Goal: Information Seeking & Learning: Learn about a topic

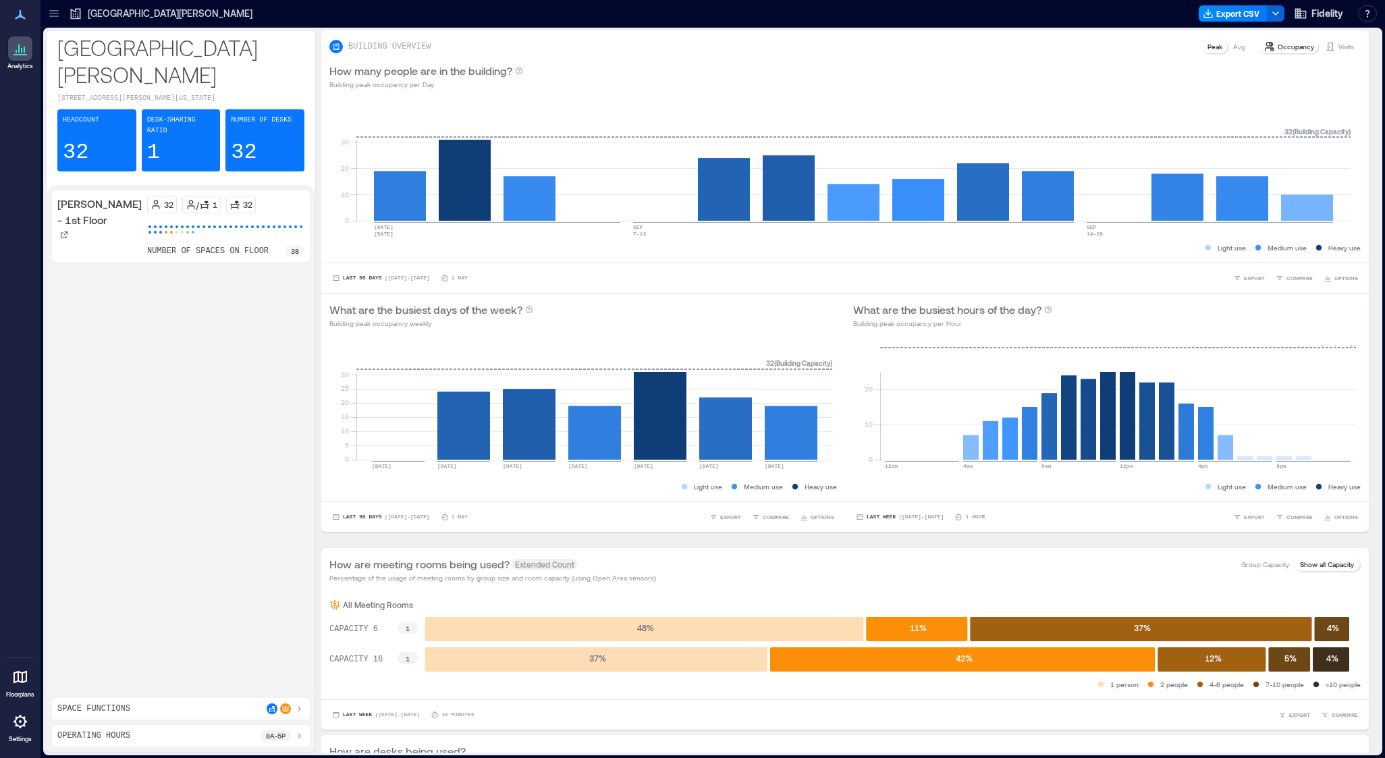
click at [53, 10] on icon at bounding box center [53, 10] width 9 height 1
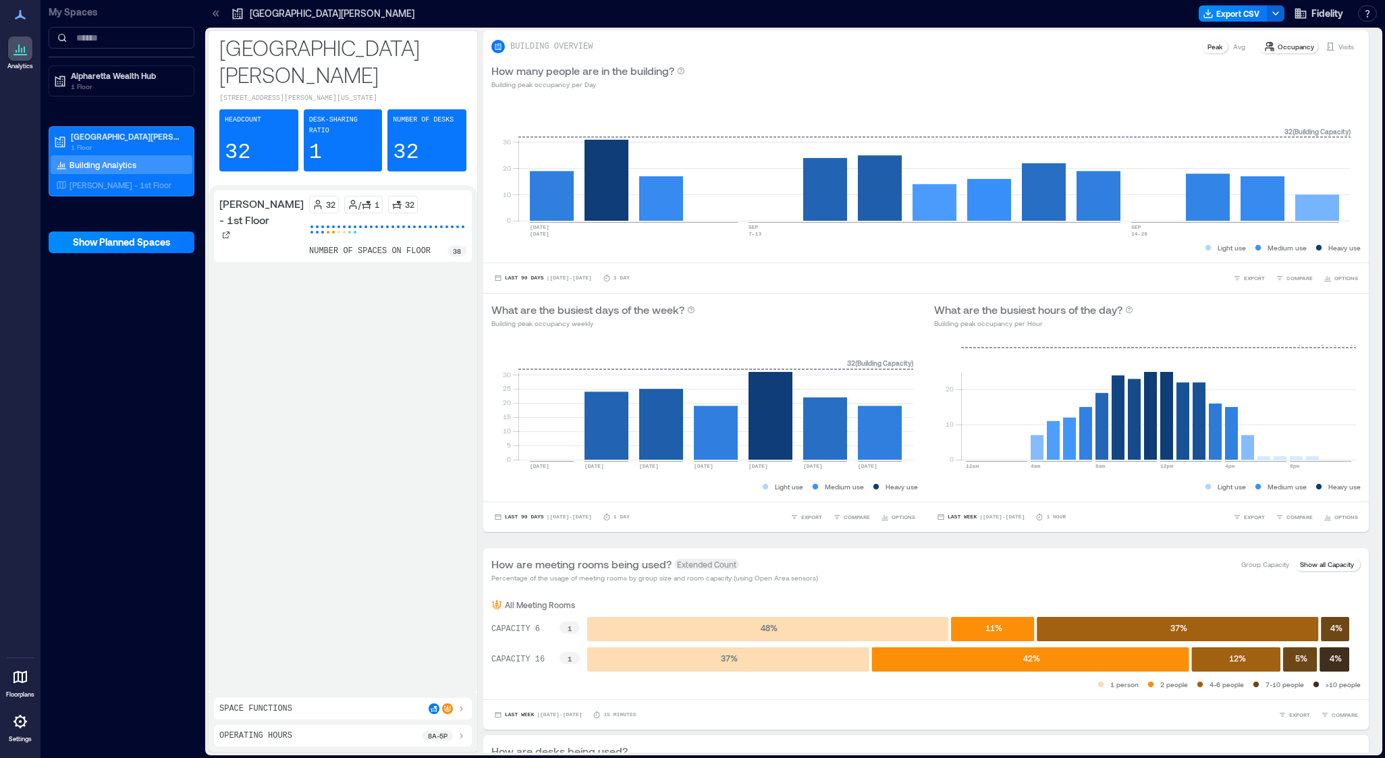
click at [120, 185] on p "[PERSON_NAME] - 1st Floor" at bounding box center [121, 185] width 102 height 11
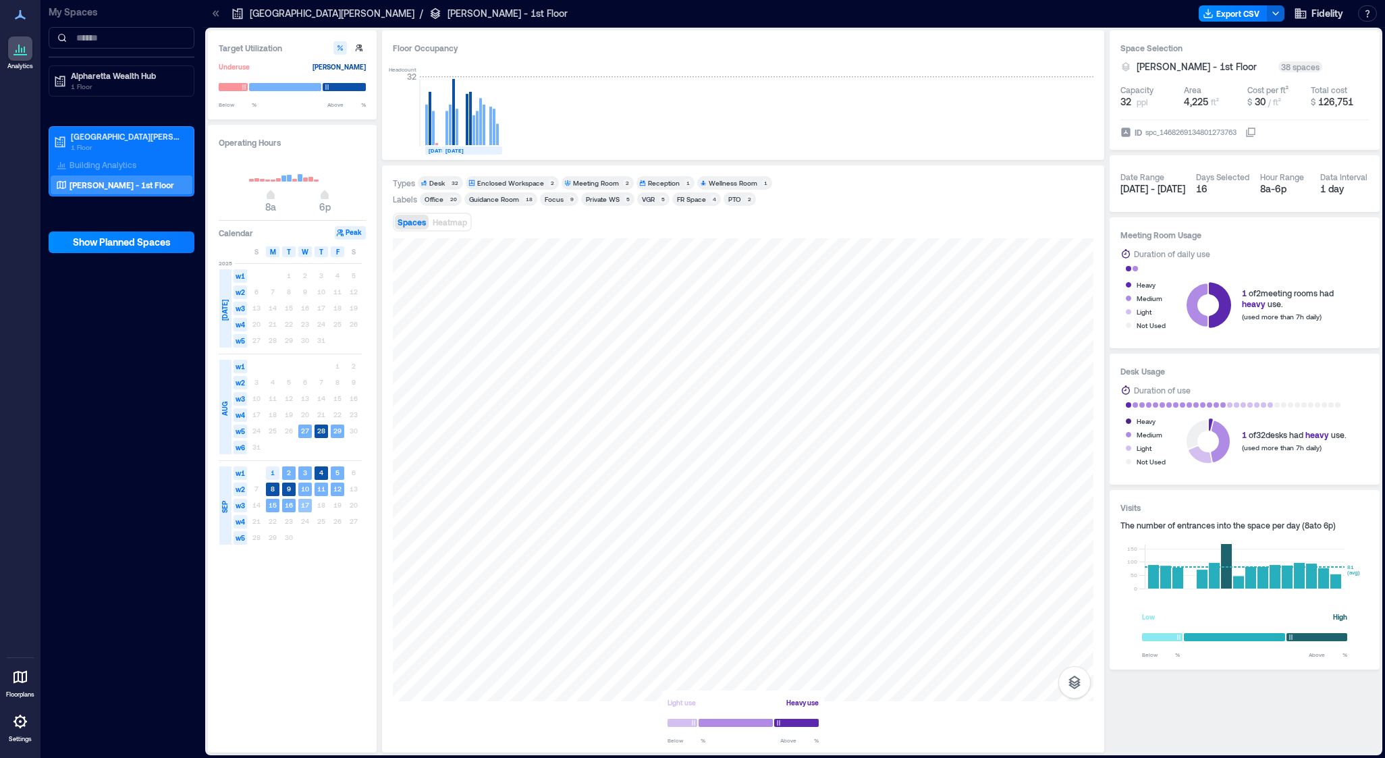
click at [307, 508] on text "17" at bounding box center [305, 505] width 8 height 8
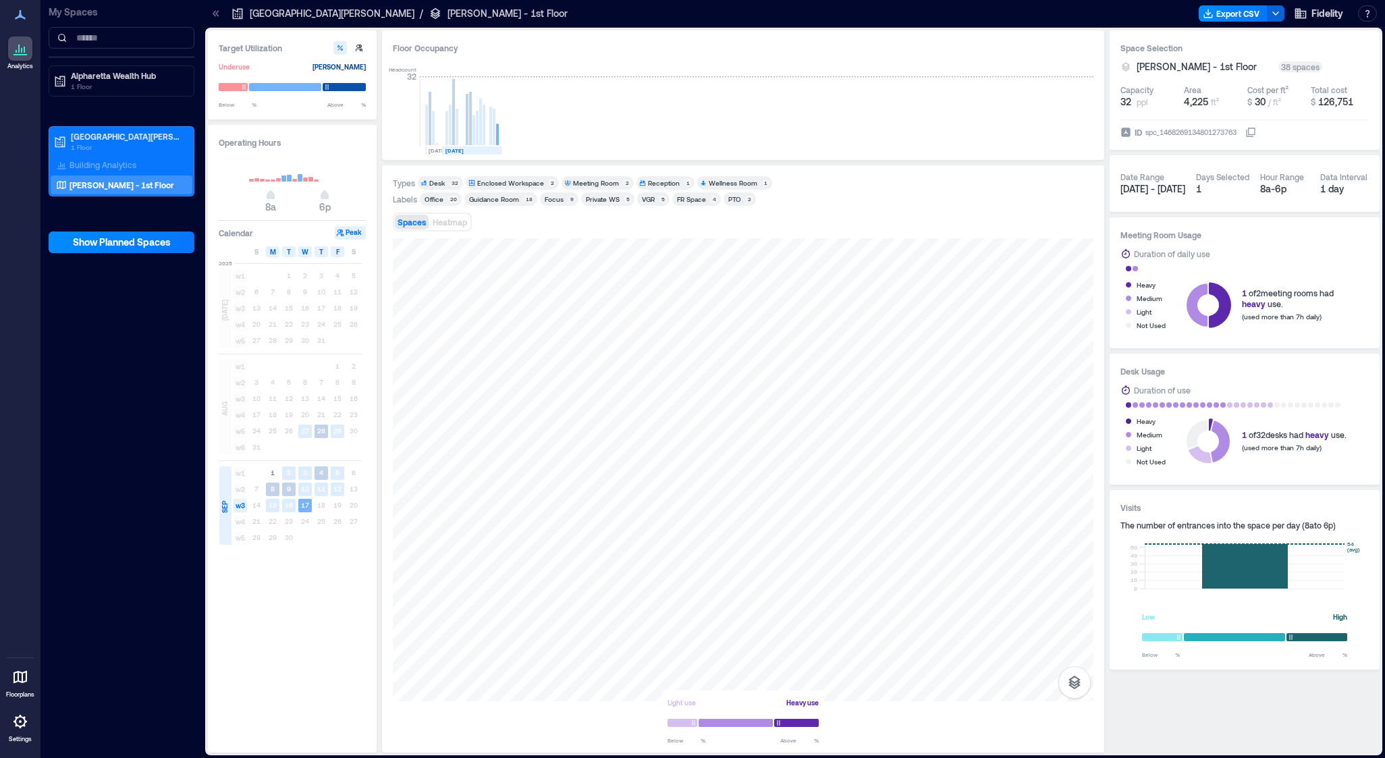
click at [492, 201] on div "Guidance Room" at bounding box center [494, 198] width 50 height 9
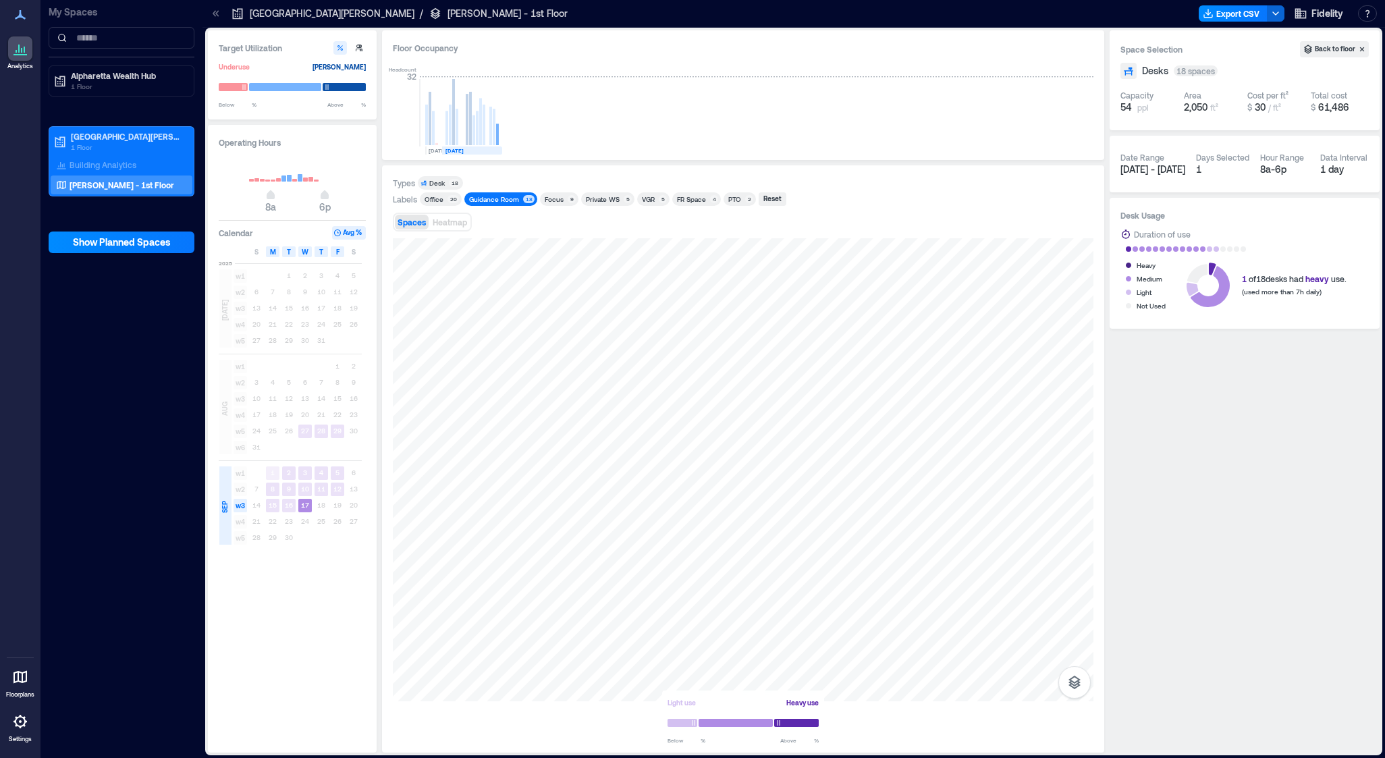
click at [593, 202] on div "Private WS" at bounding box center [603, 198] width 34 height 9
click at [599, 199] on div "Private WS" at bounding box center [603, 198] width 34 height 9
click at [498, 138] on rect at bounding box center [497, 135] width 3 height 22
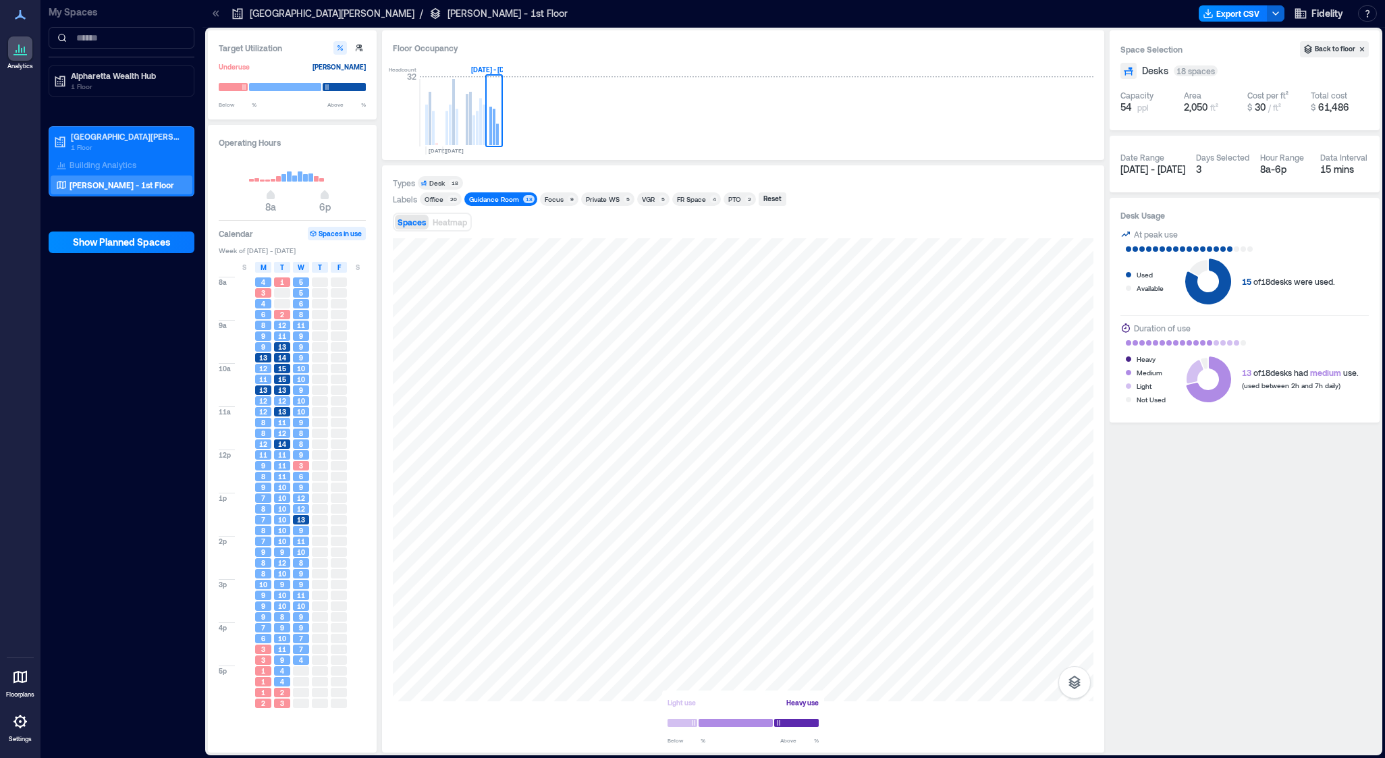
click at [301, 412] on span "10" at bounding box center [301, 411] width 8 height 9
click at [301, 269] on span "W" at bounding box center [301, 267] width 7 height 11
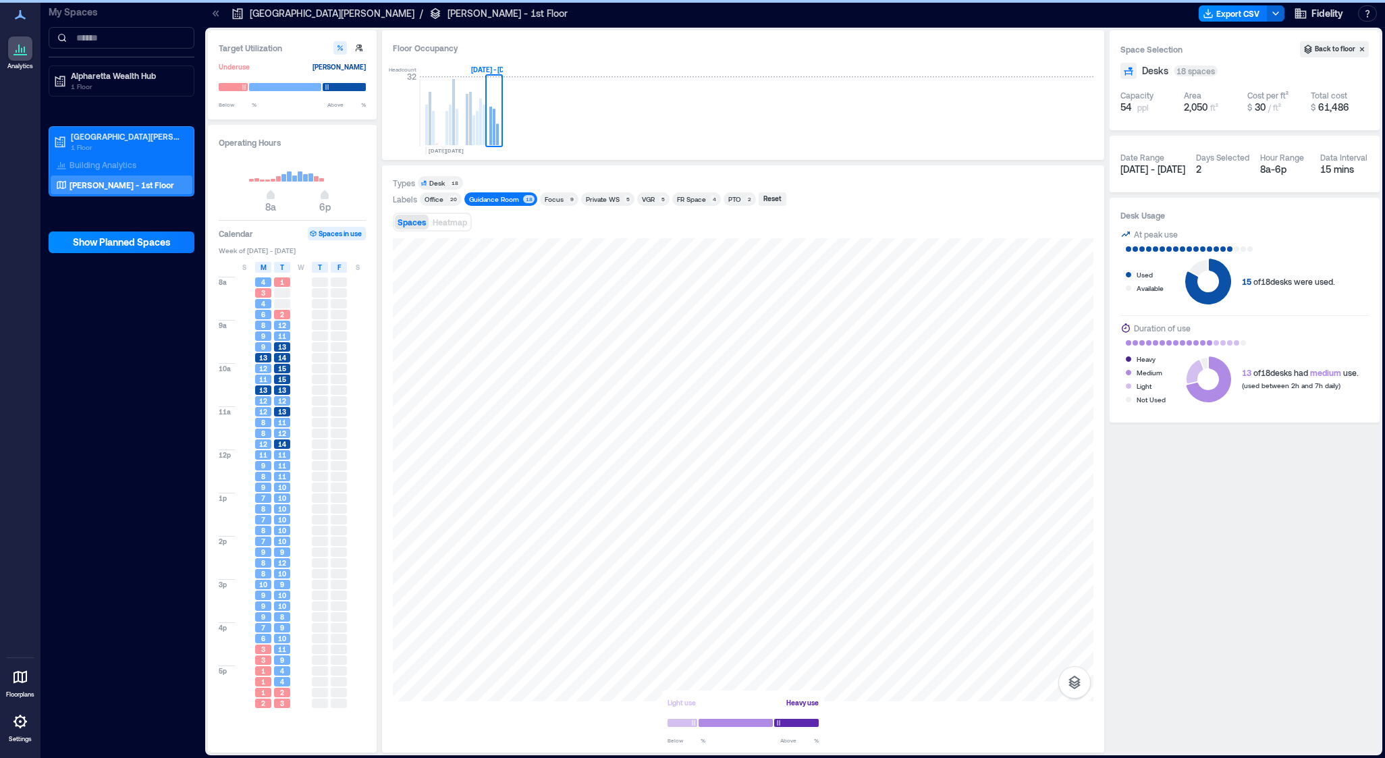
click at [301, 271] on span "W" at bounding box center [301, 267] width 7 height 11
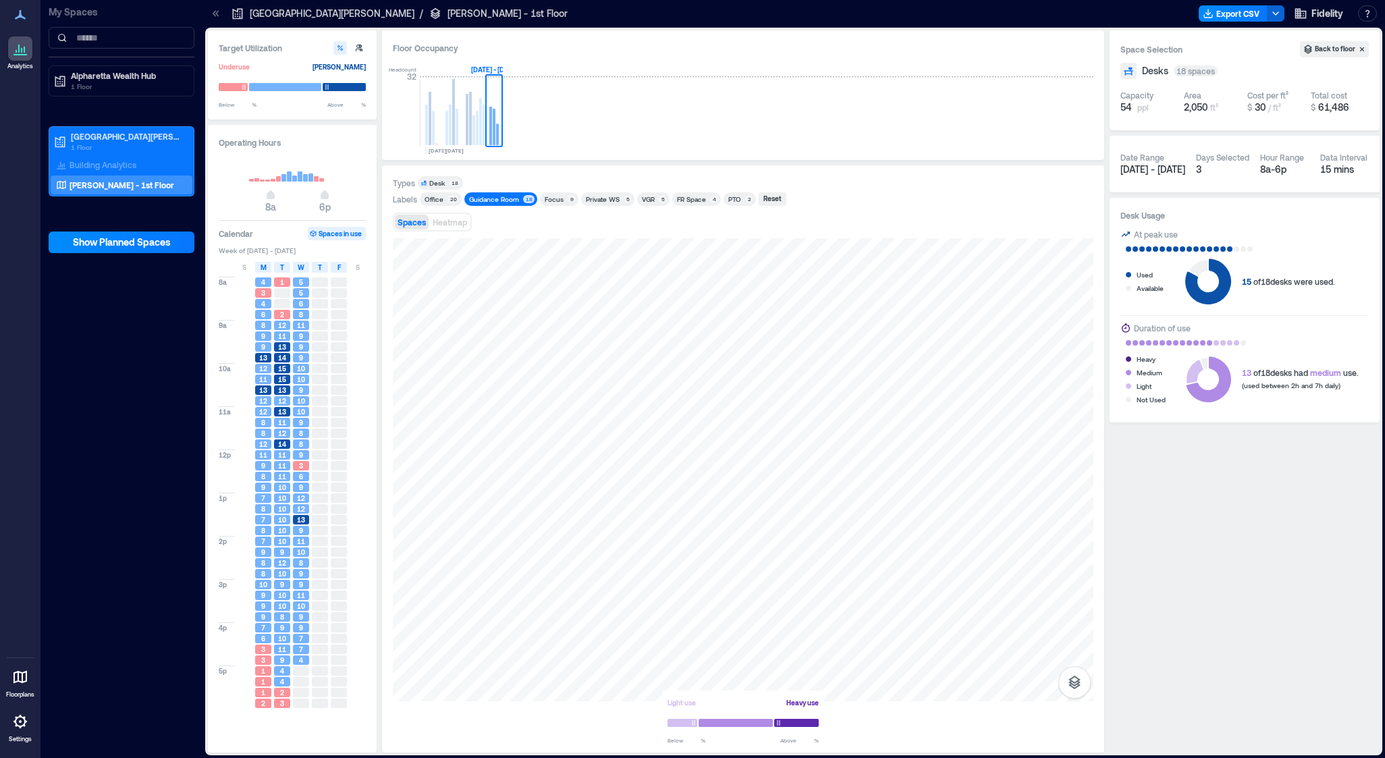
click at [282, 270] on span "T" at bounding box center [282, 267] width 4 height 11
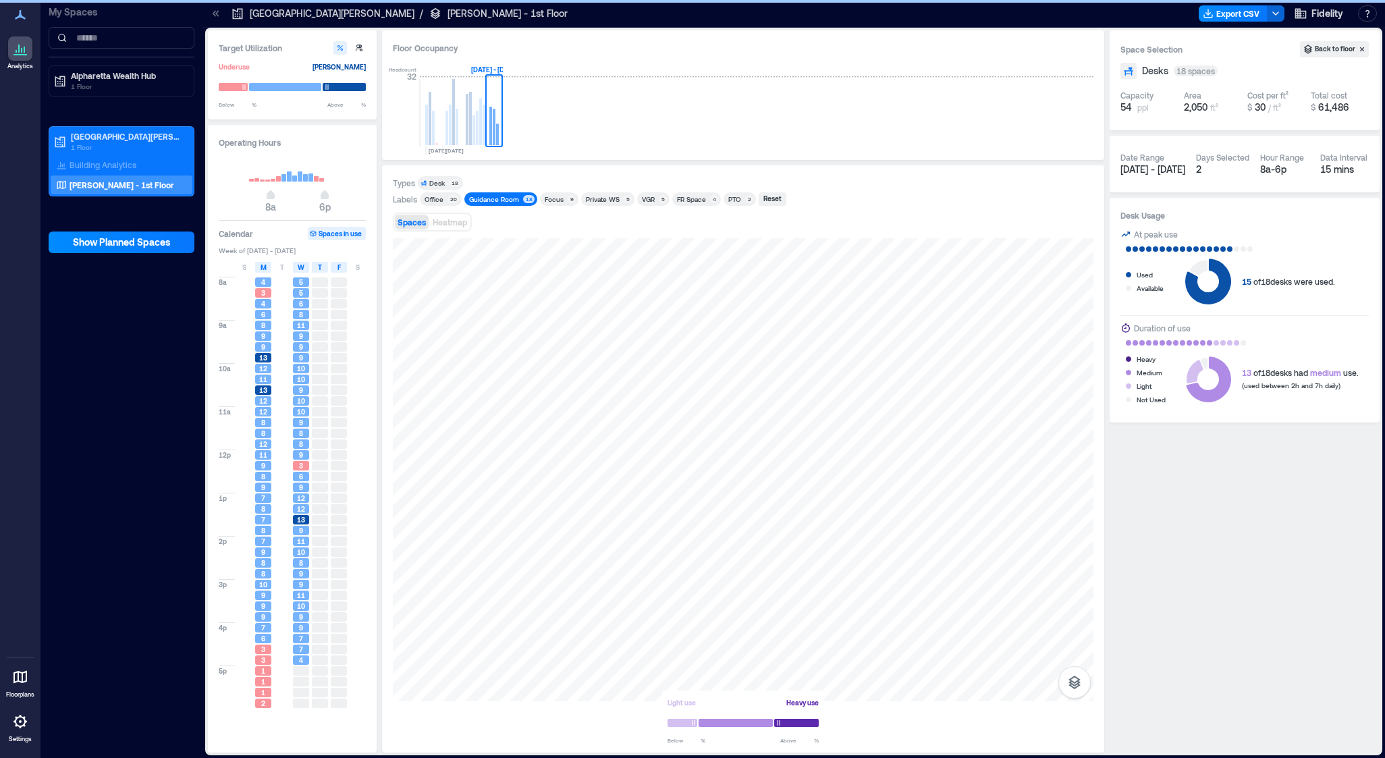
click at [266, 269] on span "M" at bounding box center [264, 267] width 6 height 11
drag, startPoint x: 300, startPoint y: 319, endPoint x: 291, endPoint y: 305, distance: 16.5
click at [300, 319] on span "8" at bounding box center [301, 314] width 4 height 9
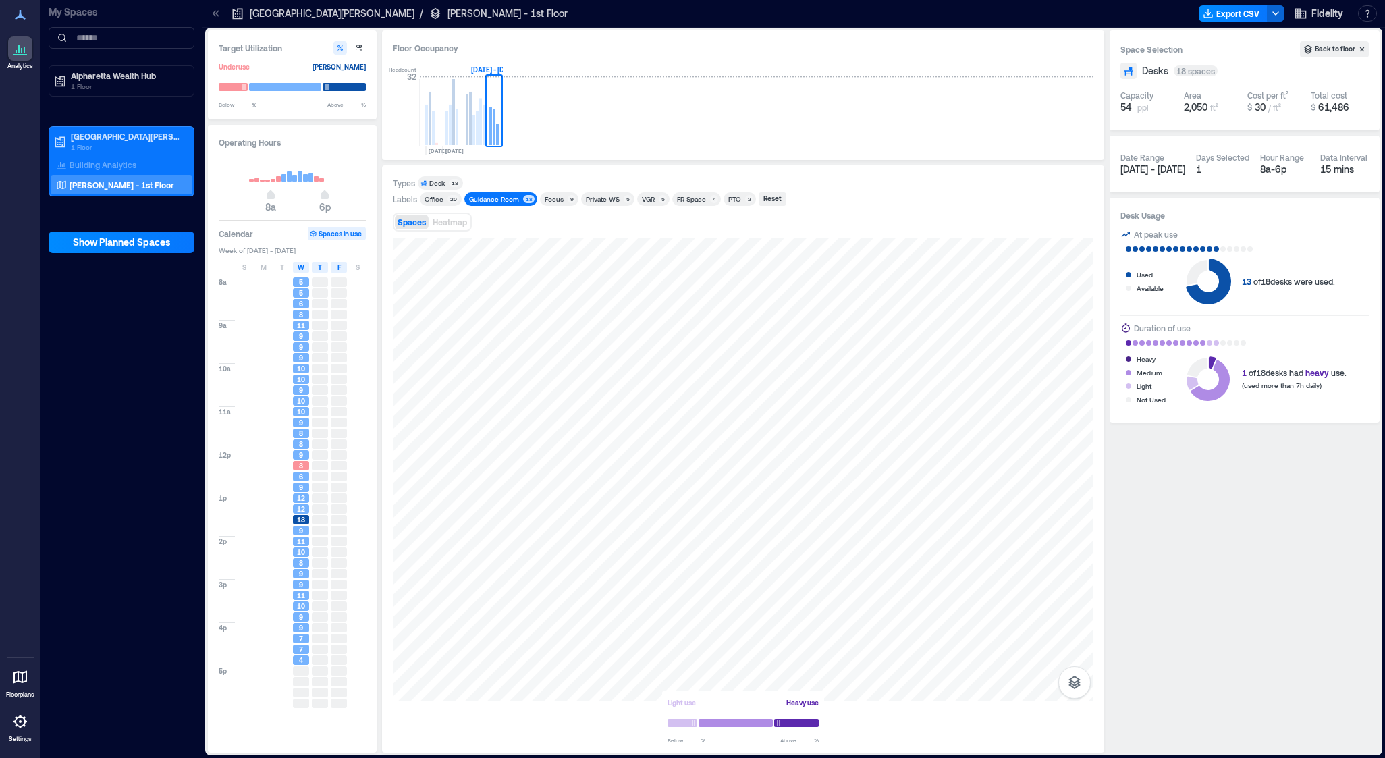
click at [285, 272] on div "T" at bounding box center [282, 267] width 16 height 11
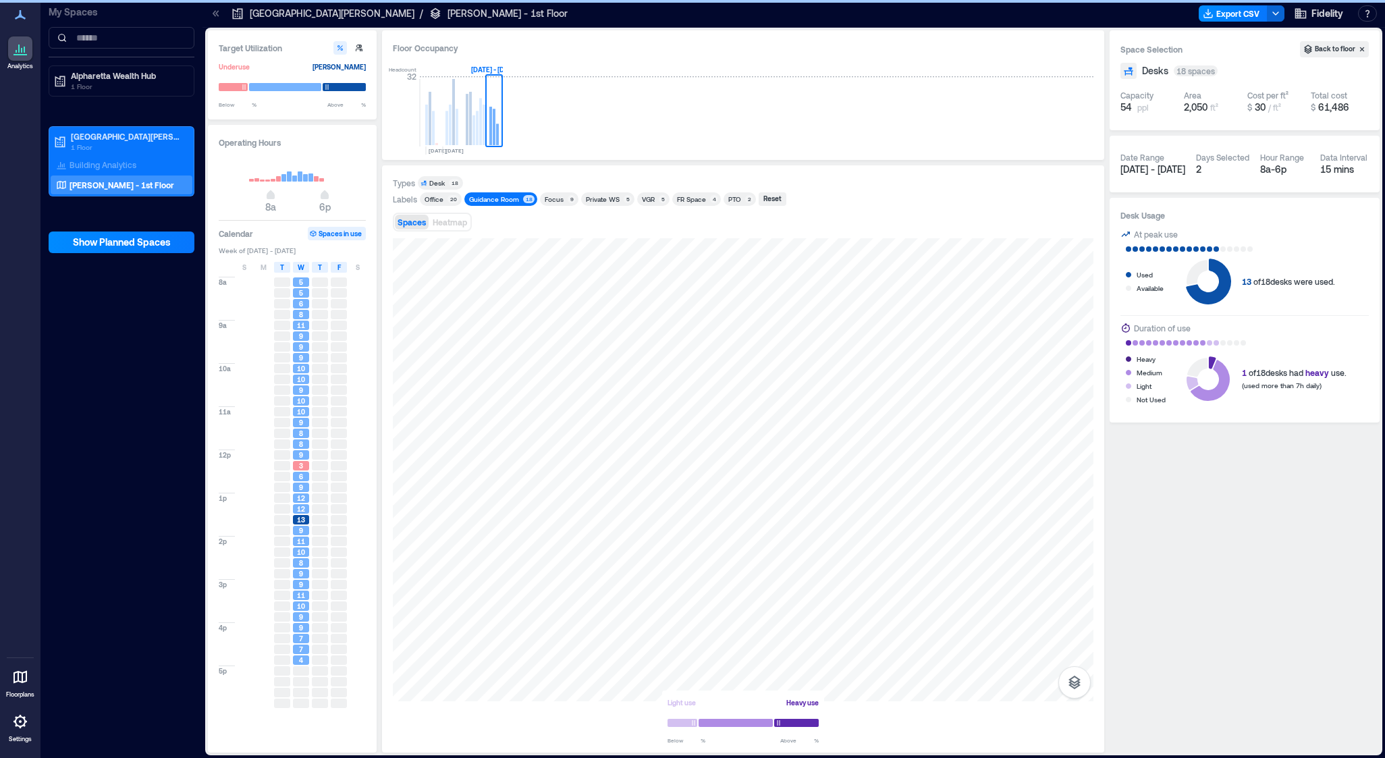
click at [262, 271] on span "M" at bounding box center [264, 267] width 6 height 11
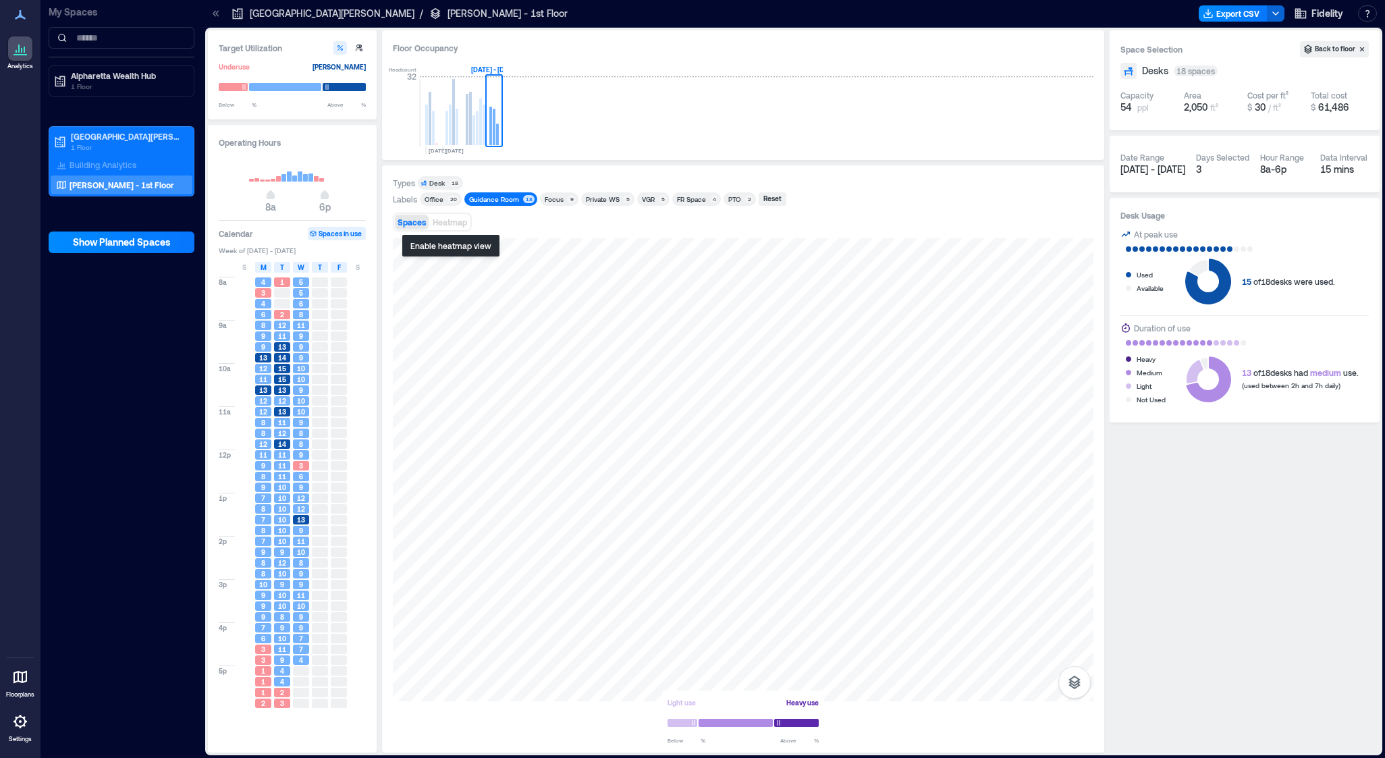
click at [450, 221] on span "Heatmap" at bounding box center [450, 221] width 34 height 9
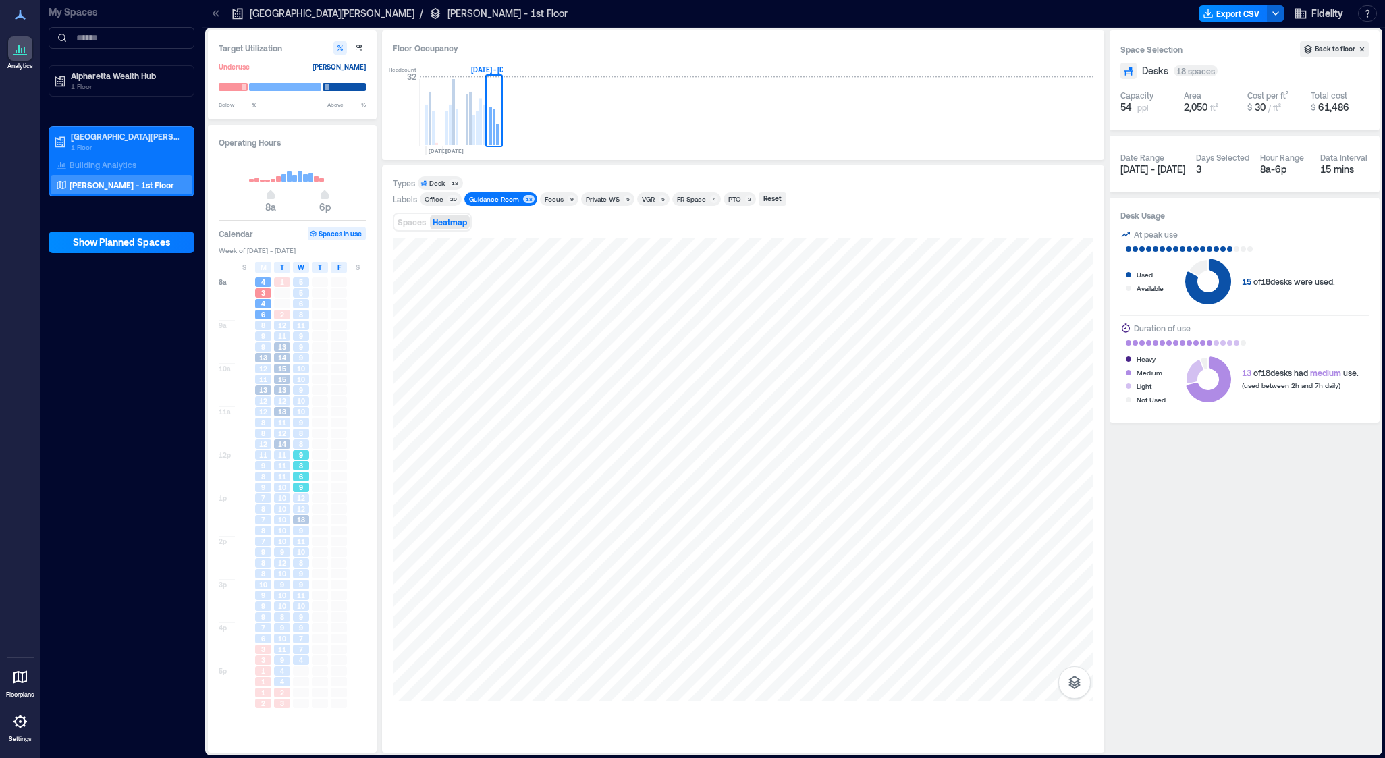
click at [297, 469] on div "3" at bounding box center [301, 465] width 16 height 9
click at [302, 389] on span "9" at bounding box center [301, 390] width 4 height 9
click at [299, 527] on span "9" at bounding box center [301, 530] width 4 height 9
click at [592, 199] on div "Private WS" at bounding box center [603, 198] width 34 height 9
click at [649, 201] on div "VGR" at bounding box center [648, 198] width 13 height 9
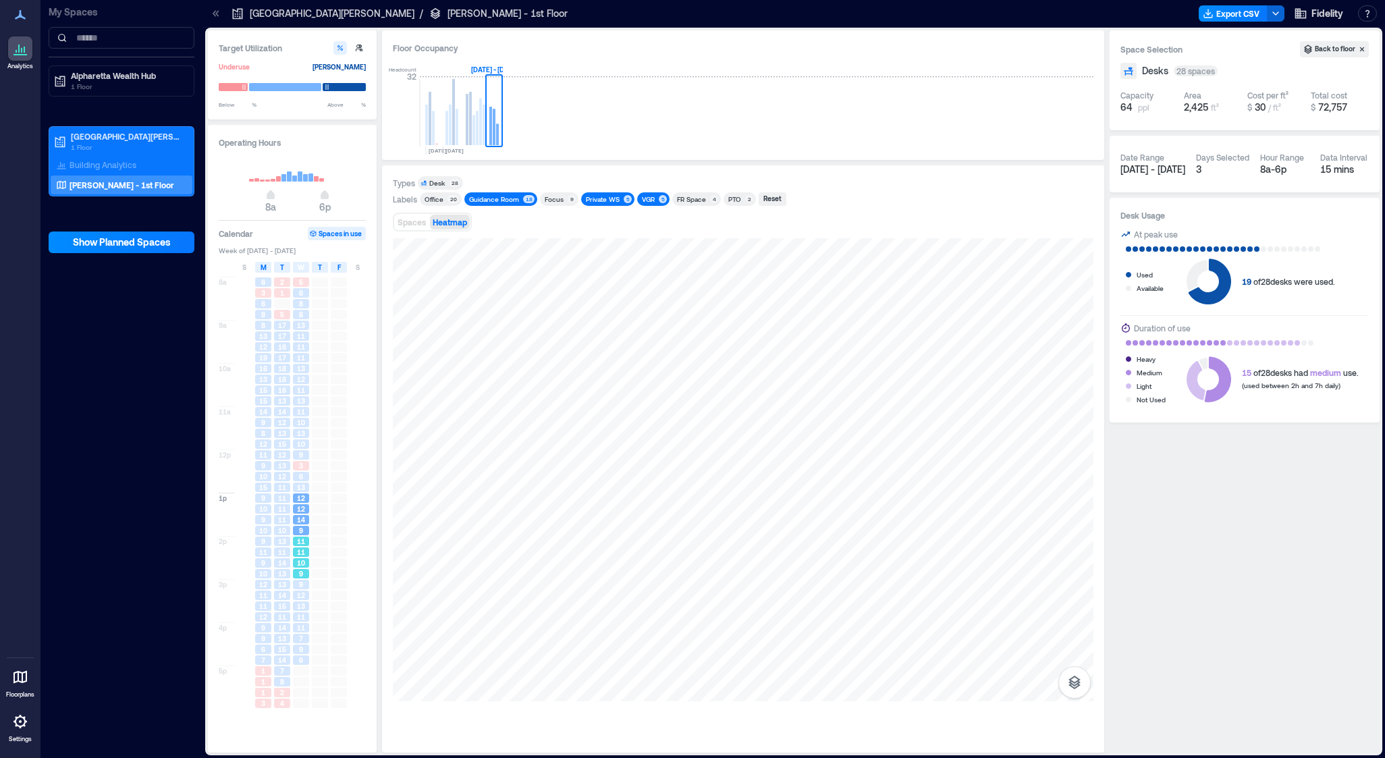
click at [294, 560] on div "10" at bounding box center [301, 562] width 16 height 9
click at [299, 527] on span "9" at bounding box center [301, 530] width 4 height 9
click at [305, 480] on div "6" at bounding box center [301, 476] width 16 height 9
click at [302, 443] on span "10" at bounding box center [301, 444] width 8 height 9
click at [305, 398] on span "13" at bounding box center [301, 400] width 8 height 9
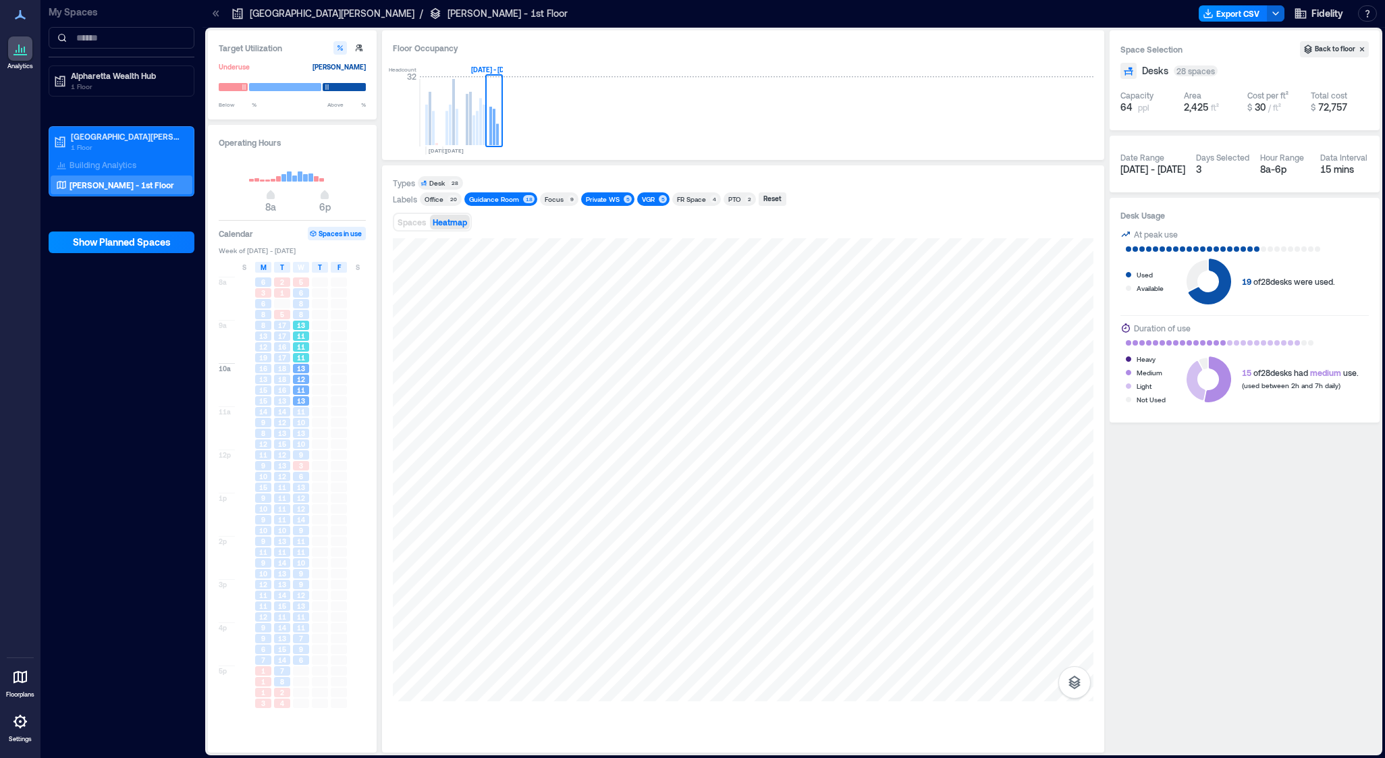
click at [301, 355] on span "11" at bounding box center [301, 357] width 8 height 9
click at [301, 315] on span "8" at bounding box center [301, 314] width 4 height 9
click at [304, 575] on div "9" at bounding box center [301, 649] width 16 height 9
click at [284, 327] on span "17" at bounding box center [282, 325] width 8 height 9
click at [285, 312] on div "5" at bounding box center [282, 314] width 16 height 9
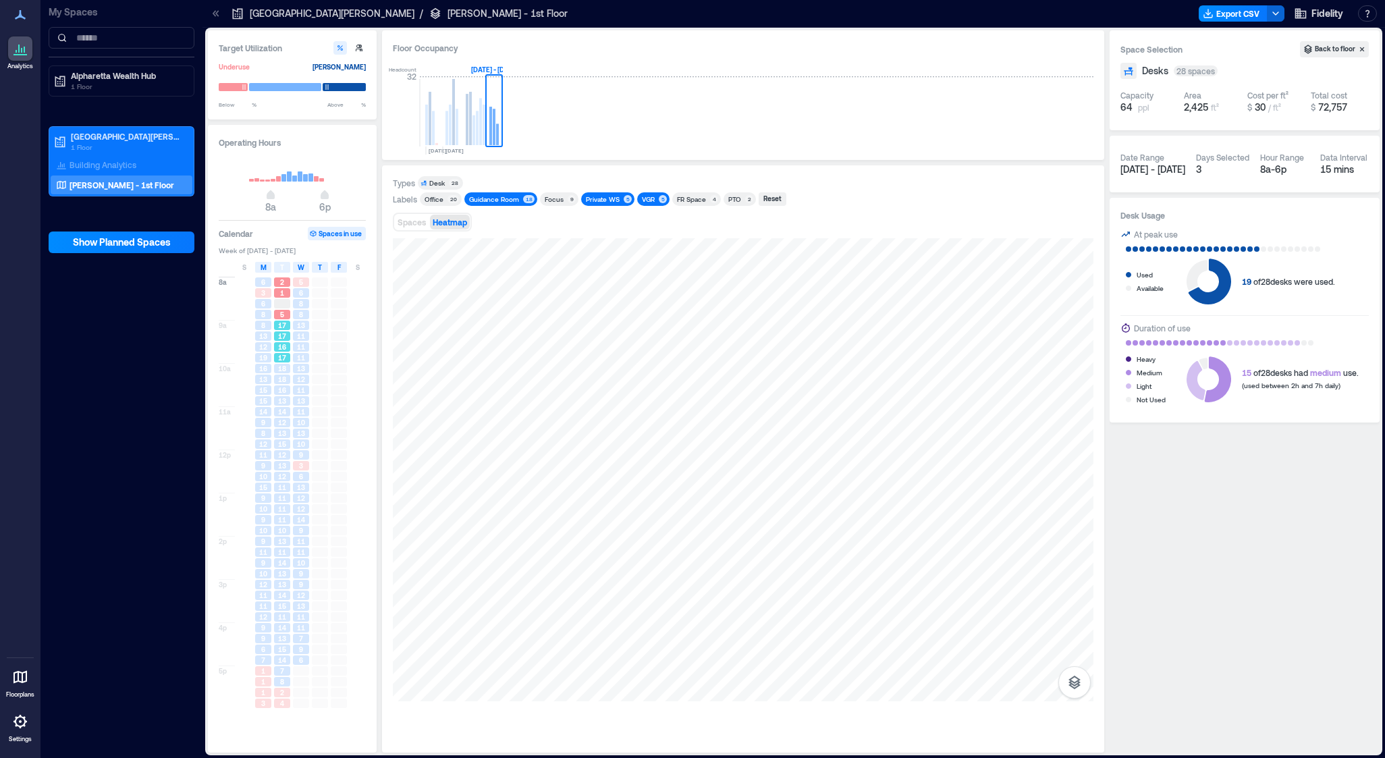
click at [283, 355] on span "17" at bounding box center [282, 357] width 8 height 9
click at [63, 80] on icon at bounding box center [60, 81] width 10 height 11
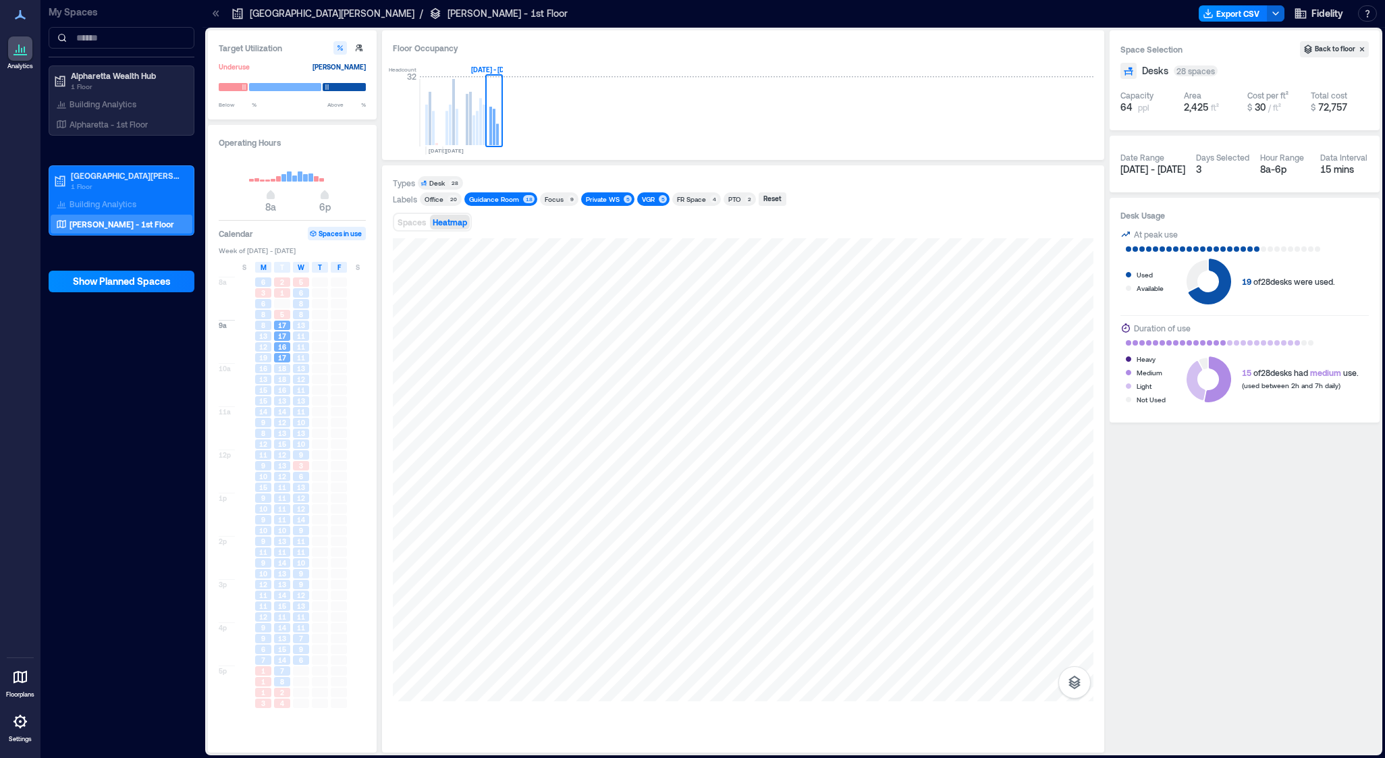
click at [83, 80] on p "Alpharetta Wealth Hub" at bounding box center [127, 75] width 113 height 11
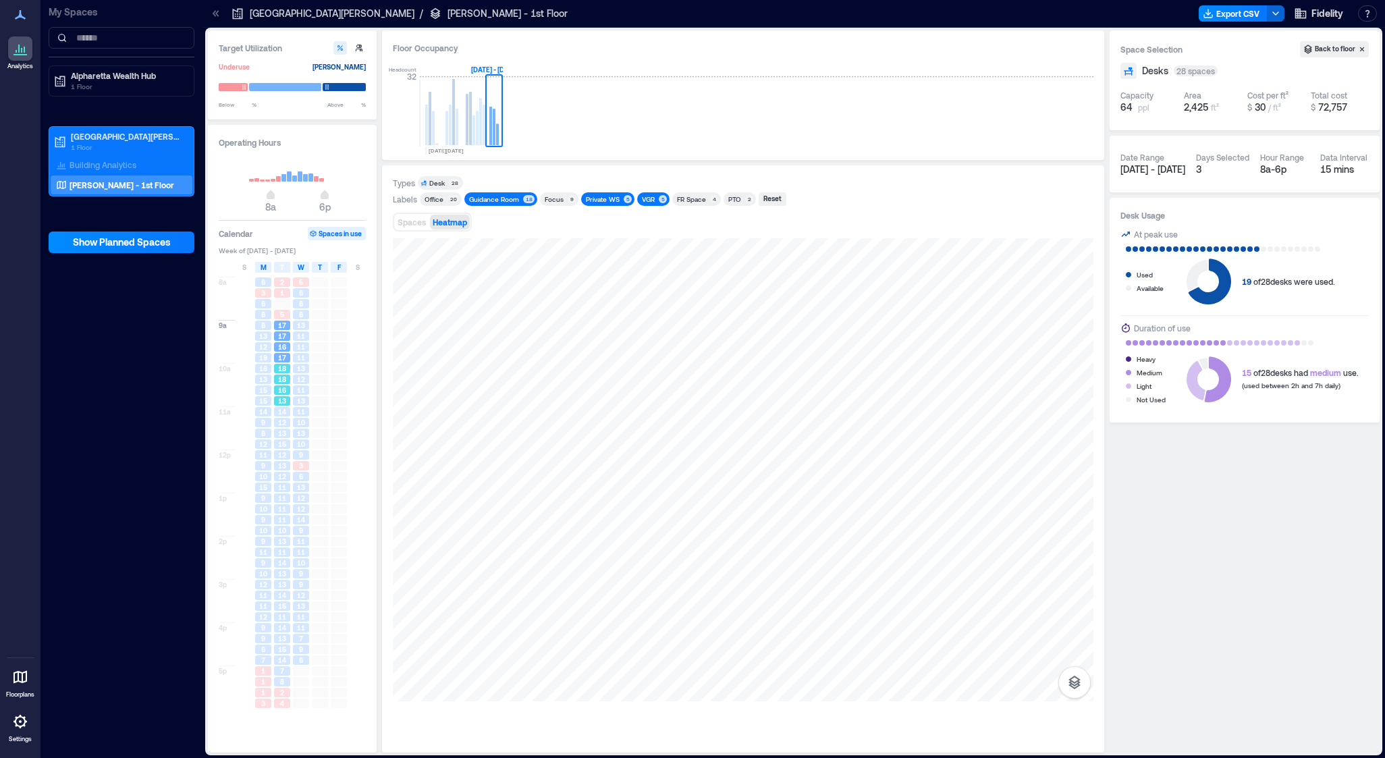
click at [284, 398] on span "13" at bounding box center [282, 400] width 8 height 9
click at [284, 421] on span "12" at bounding box center [282, 422] width 8 height 9
click at [280, 479] on span "12" at bounding box center [282, 476] width 8 height 9
click at [282, 515] on div "11" at bounding box center [282, 519] width 19 height 11
click at [282, 572] on span "13" at bounding box center [282, 573] width 8 height 9
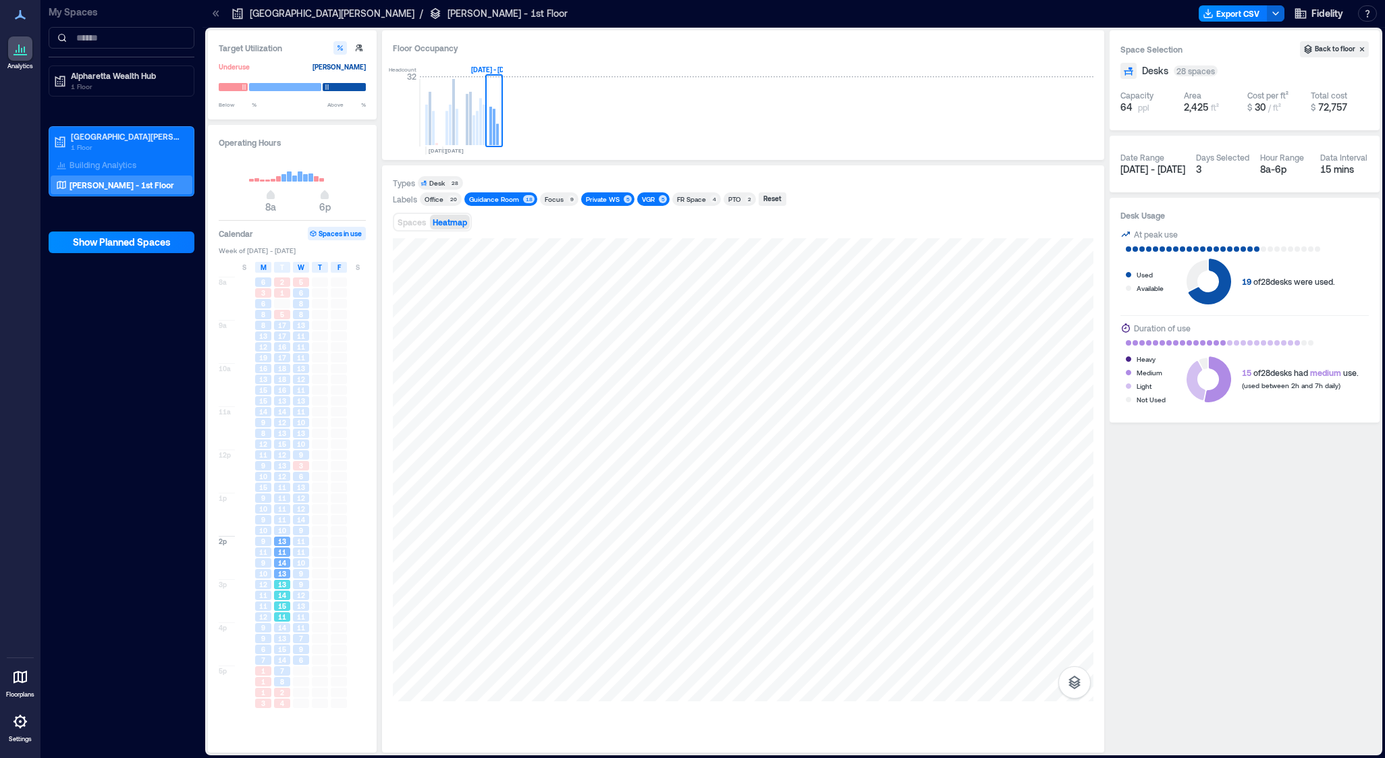
click at [282, 575] on span "15" at bounding box center [282, 606] width 8 height 9
click at [415, 223] on span "Spaces" at bounding box center [412, 221] width 28 height 9
